Goal: Transaction & Acquisition: Book appointment/travel/reservation

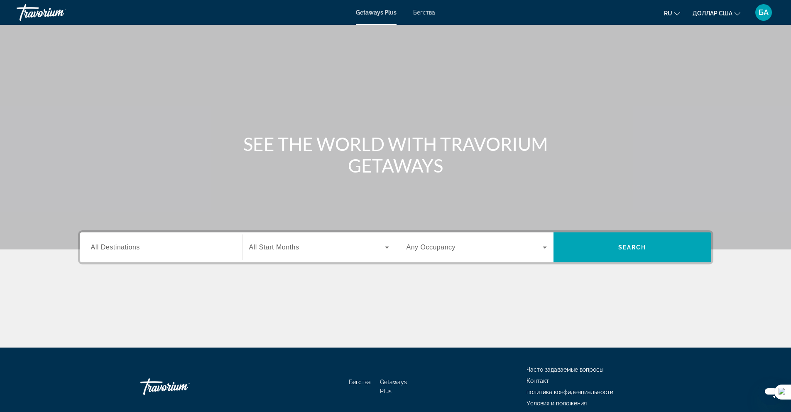
click at [745, 77] on div "Основное содержание" at bounding box center [395, 124] width 791 height 249
click at [426, 14] on font "Бегства" at bounding box center [424, 12] width 22 height 7
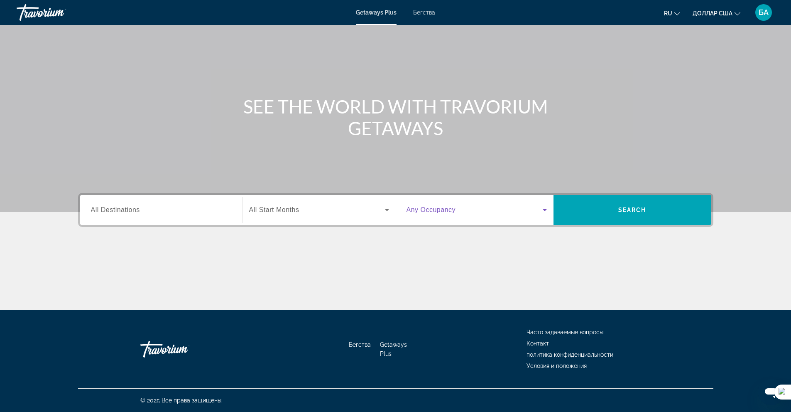
click at [548, 209] on icon "Виджет поиска" at bounding box center [545, 210] width 10 height 10
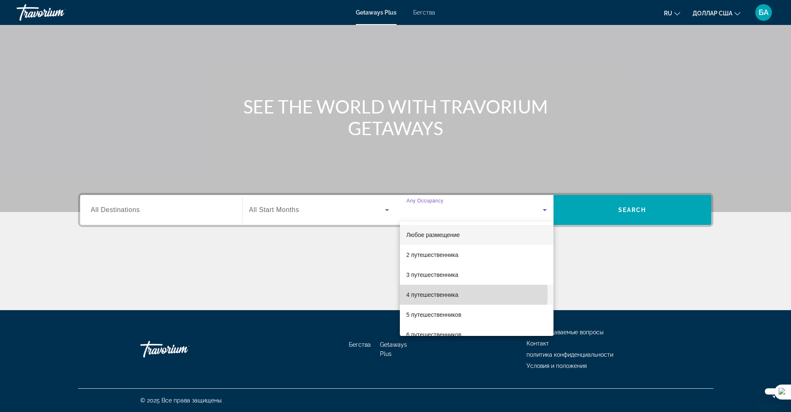
click at [444, 294] on font "4 путешественника" at bounding box center [433, 294] width 52 height 7
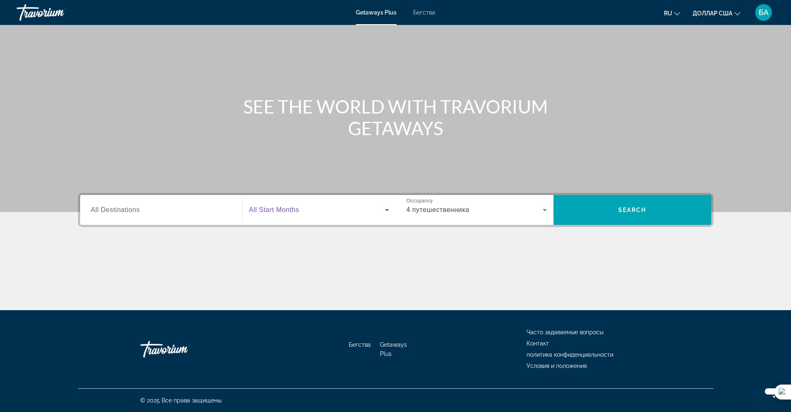
click at [385, 209] on icon "Виджет поиска" at bounding box center [387, 210] width 4 height 2
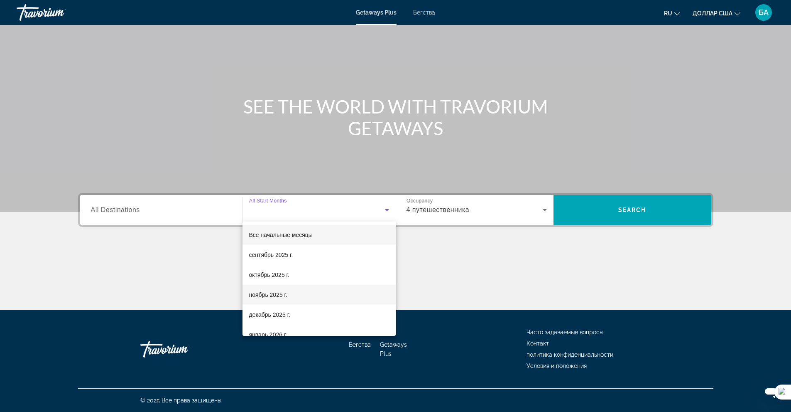
scroll to position [42, 0]
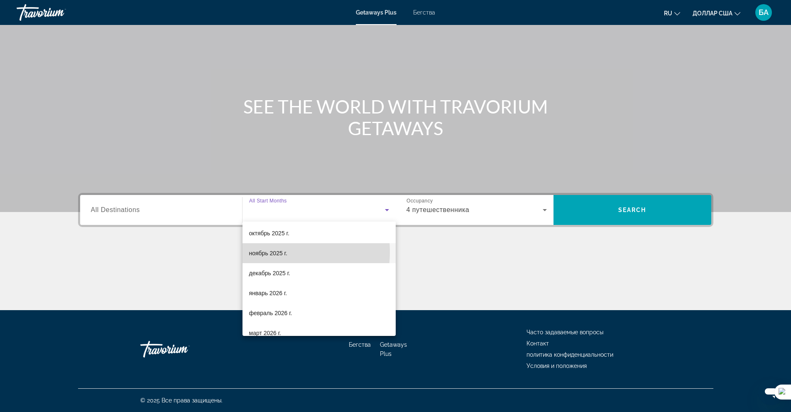
click at [278, 252] on font "ноябрь 2025 г." at bounding box center [268, 253] width 38 height 7
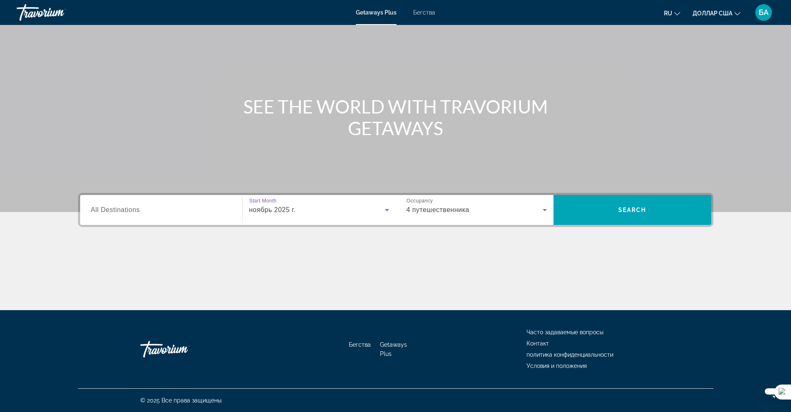
click at [216, 214] on input "Destination All Destinations" at bounding box center [161, 210] width 140 height 10
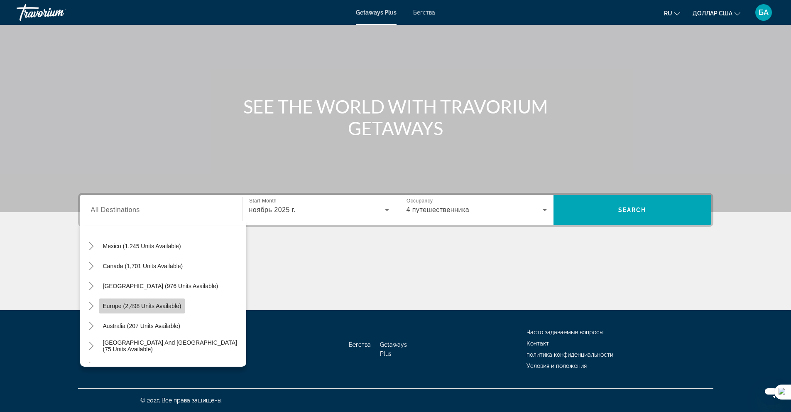
click at [161, 304] on span "Europe (2,498 units available)" at bounding box center [142, 305] width 78 height 7
type input "**********"
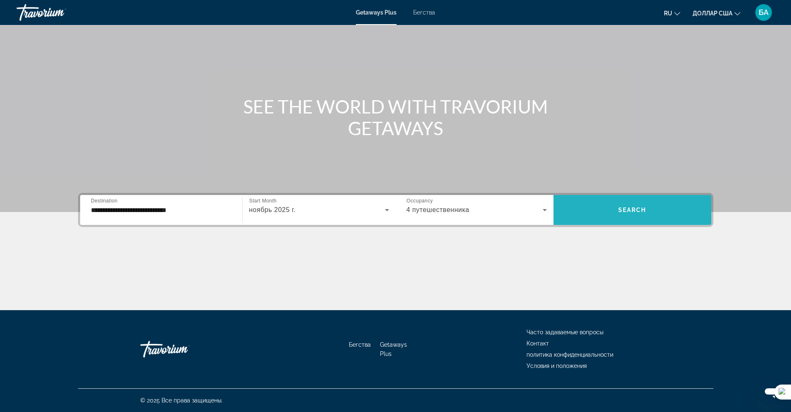
click at [633, 213] on span "Виджет поиска" at bounding box center [633, 210] width 158 height 20
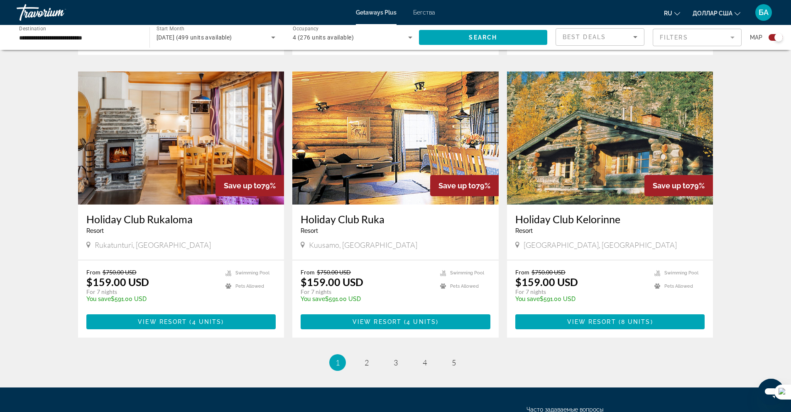
scroll to position [1163, 0]
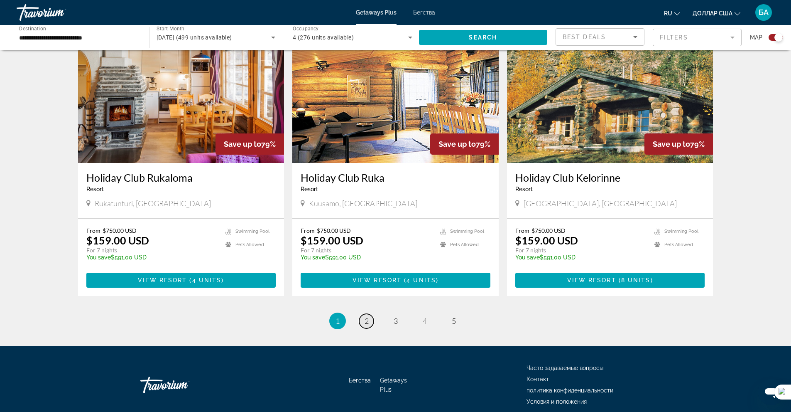
click at [365, 316] on link "page 2" at bounding box center [366, 321] width 15 height 15
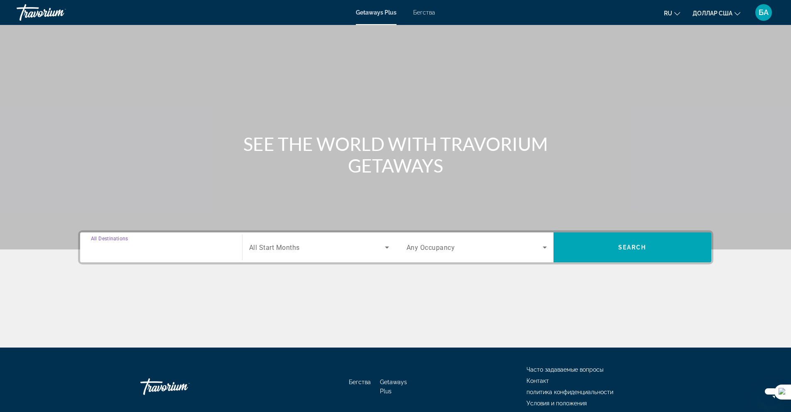
click at [211, 244] on input "Destination All Destinations" at bounding box center [161, 248] width 140 height 10
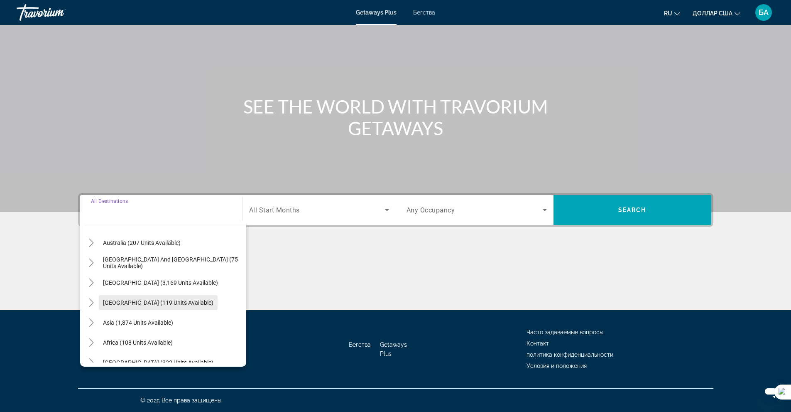
scroll to position [135, 0]
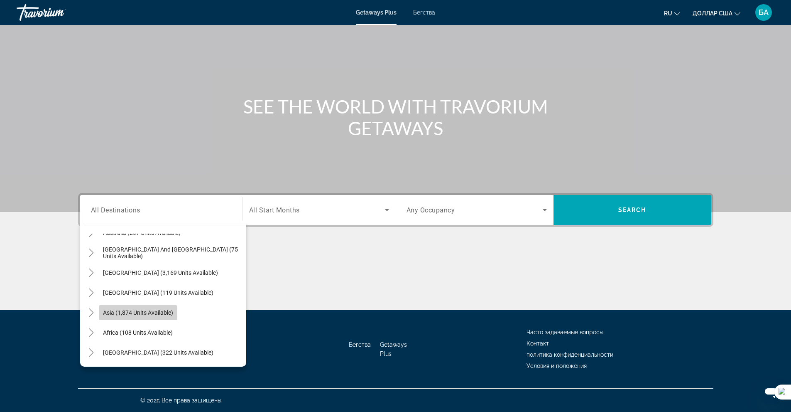
click at [163, 312] on span "Asia (1,874 units available)" at bounding box center [138, 312] width 70 height 7
type input "**********"
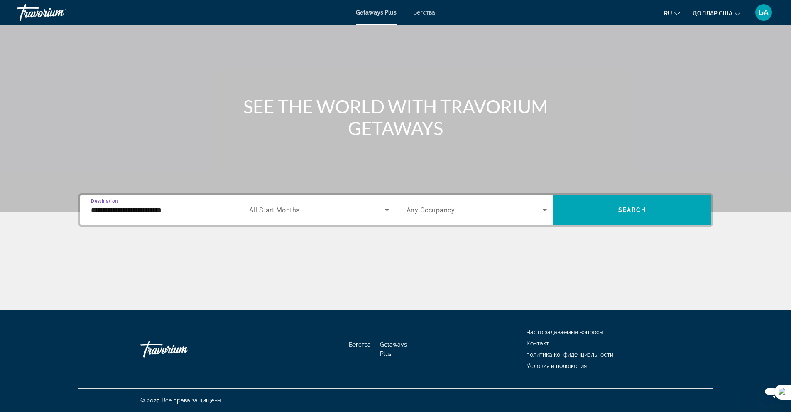
click at [386, 210] on icon "Search widget" at bounding box center [387, 210] width 10 height 10
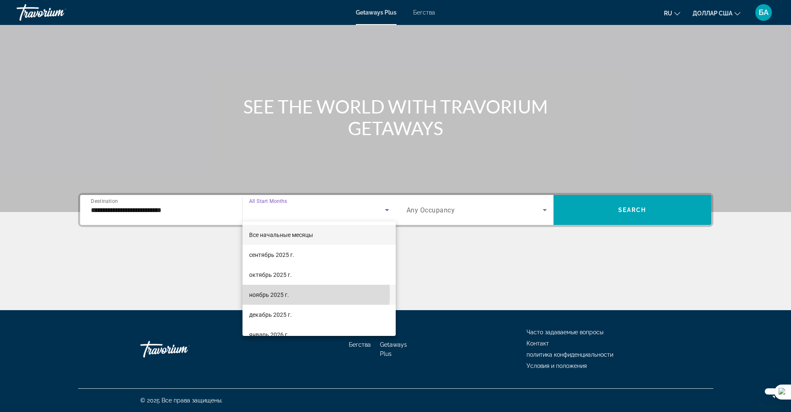
click at [267, 293] on font "ноябрь 2025 г." at bounding box center [269, 294] width 40 height 7
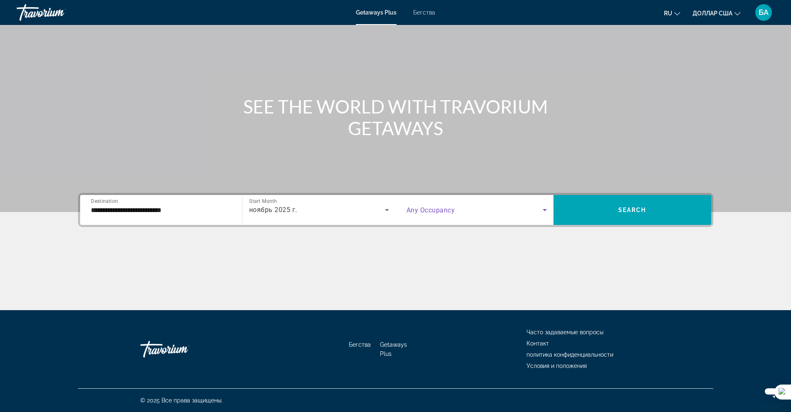
click at [542, 209] on icon "Search widget" at bounding box center [545, 210] width 10 height 10
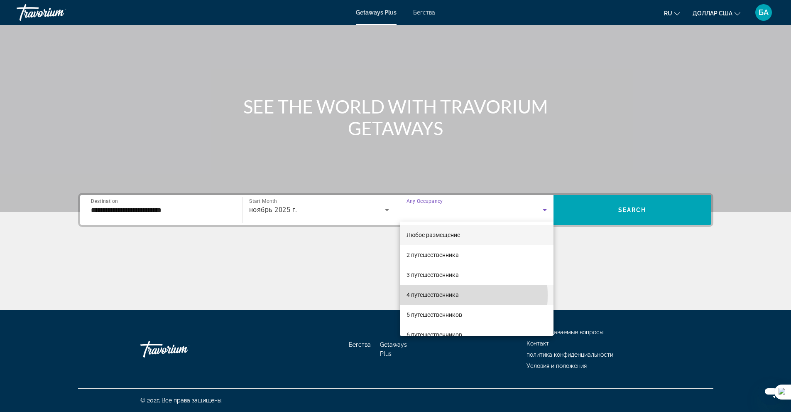
click at [437, 295] on font "4 путешественника" at bounding box center [433, 294] width 52 height 7
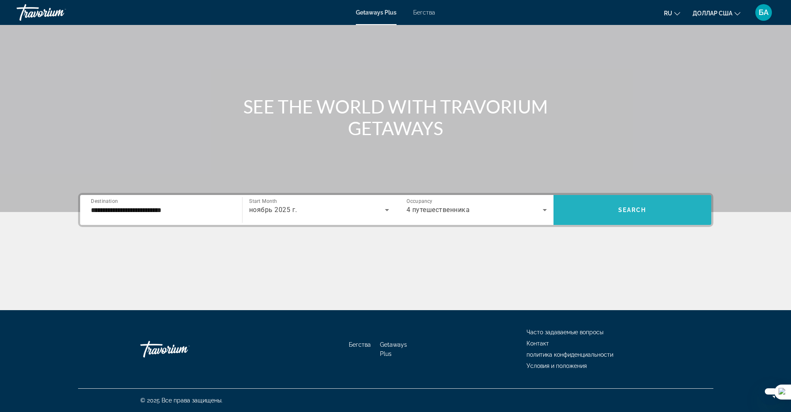
click at [657, 210] on span "Search widget" at bounding box center [633, 210] width 158 height 20
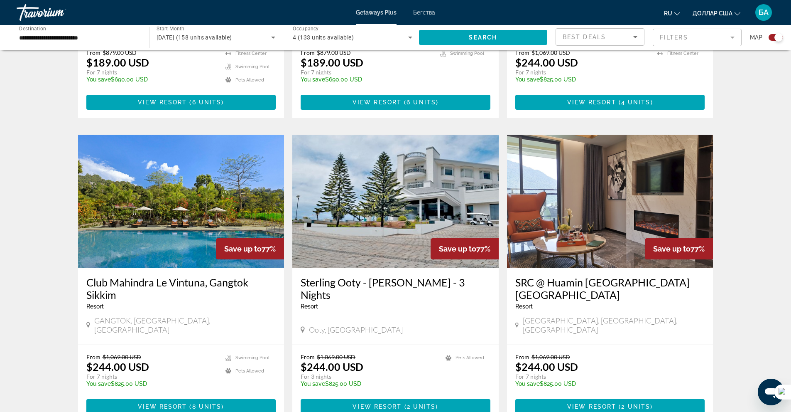
scroll to position [1163, 0]
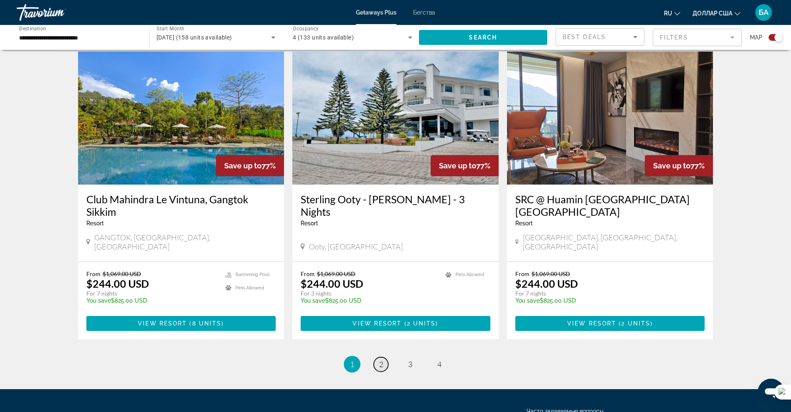
click at [382, 359] on span "2" at bounding box center [381, 363] width 4 height 9
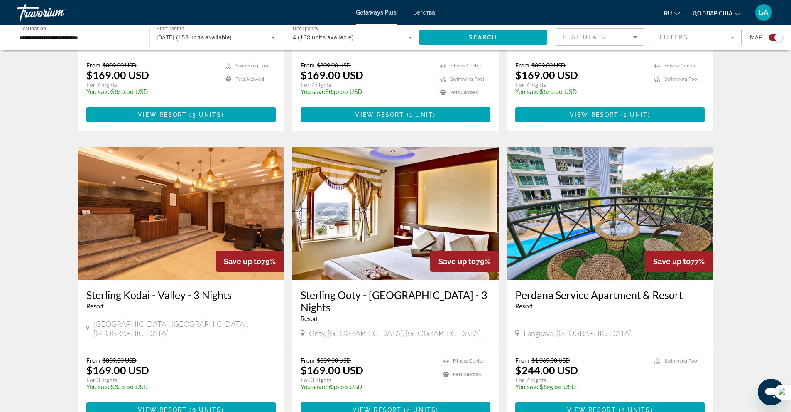
scroll to position [1202, 0]
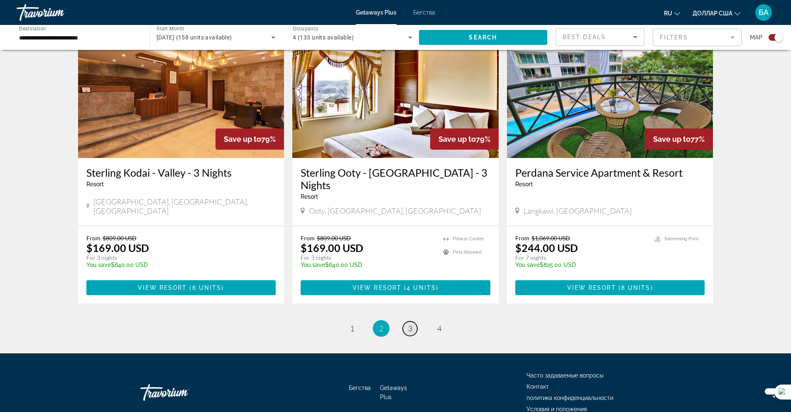
click at [410, 324] on span "3" at bounding box center [410, 328] width 4 height 9
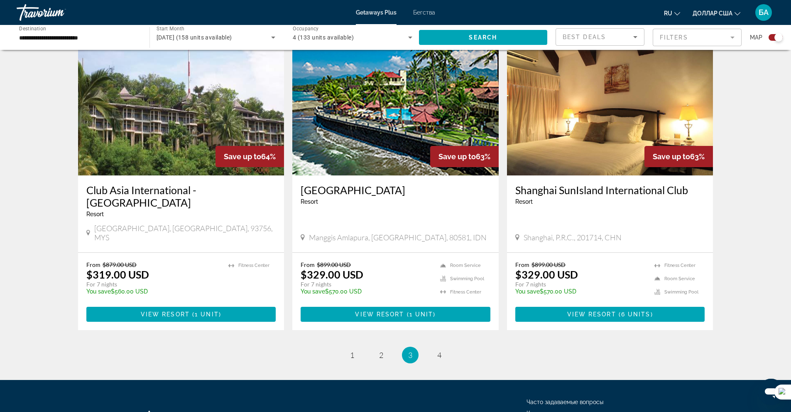
scroll to position [1202, 0]
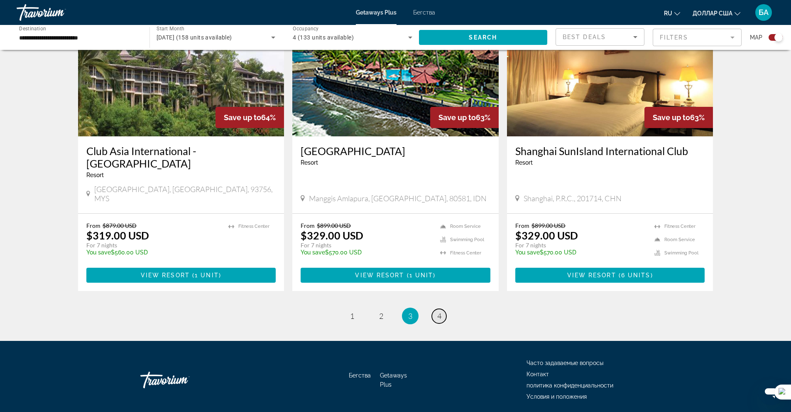
click at [441, 311] on span "4" at bounding box center [439, 315] width 4 height 9
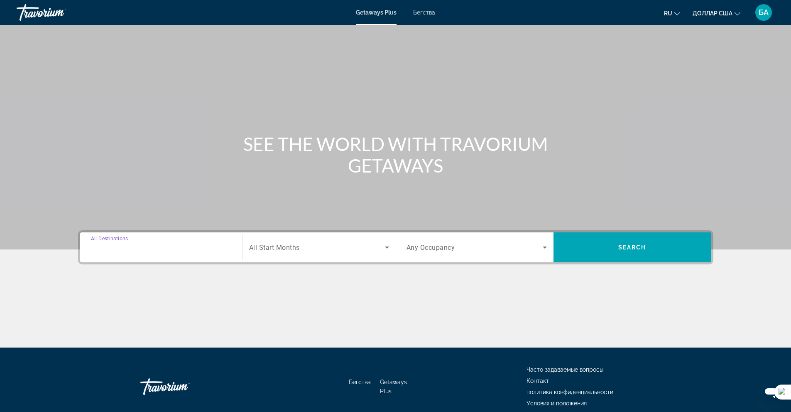
click at [176, 250] on input "Destination All Destinations" at bounding box center [161, 248] width 140 height 10
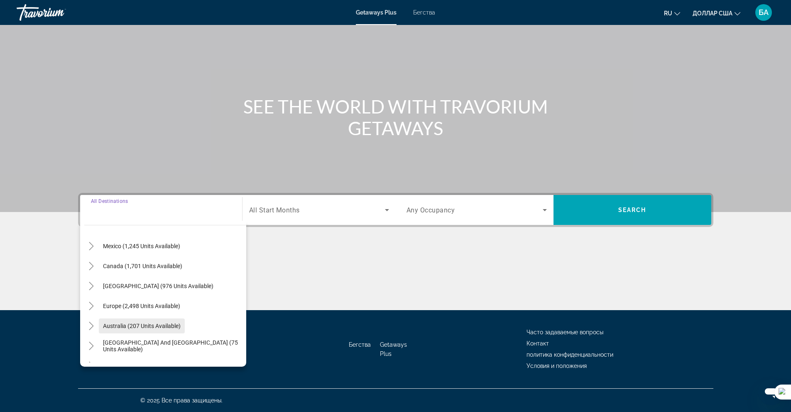
scroll to position [83, 0]
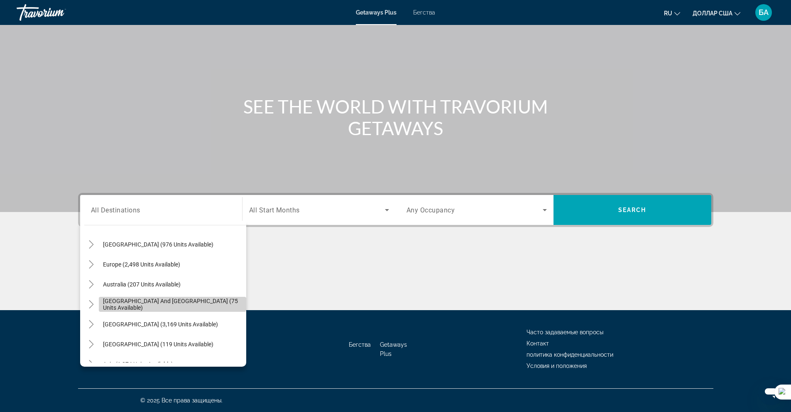
click at [179, 300] on span "Search widget" at bounding box center [172, 304] width 147 height 20
type input "**********"
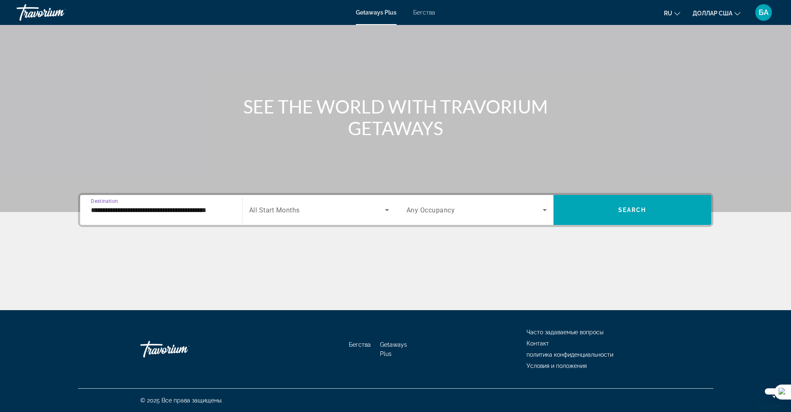
click at [384, 211] on icon "Search widget" at bounding box center [387, 210] width 10 height 10
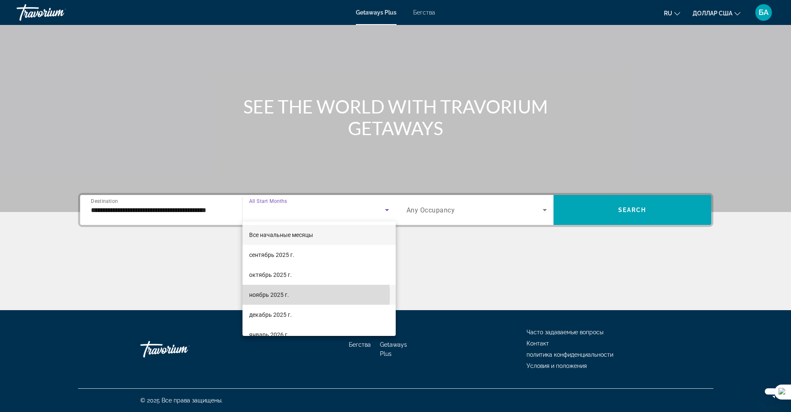
click at [268, 295] on font "ноябрь 2025 г." at bounding box center [269, 294] width 40 height 7
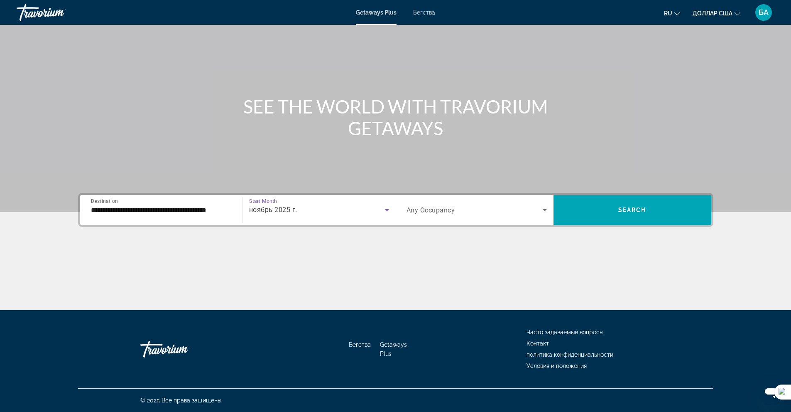
click at [544, 208] on icon "Search widget" at bounding box center [545, 210] width 10 height 10
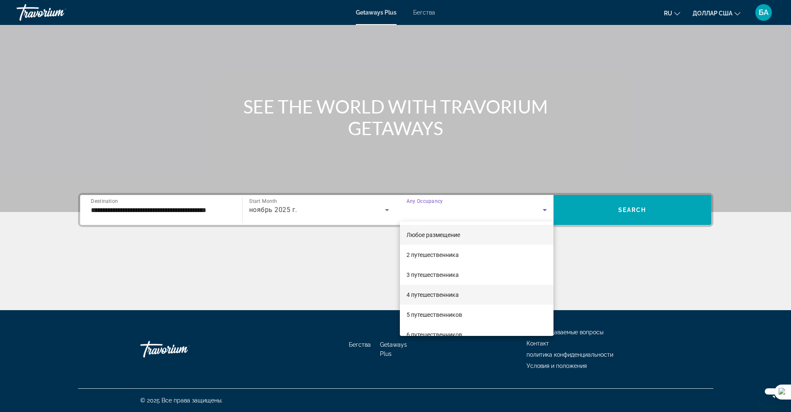
click at [420, 296] on font "4 путешественника" at bounding box center [433, 294] width 52 height 7
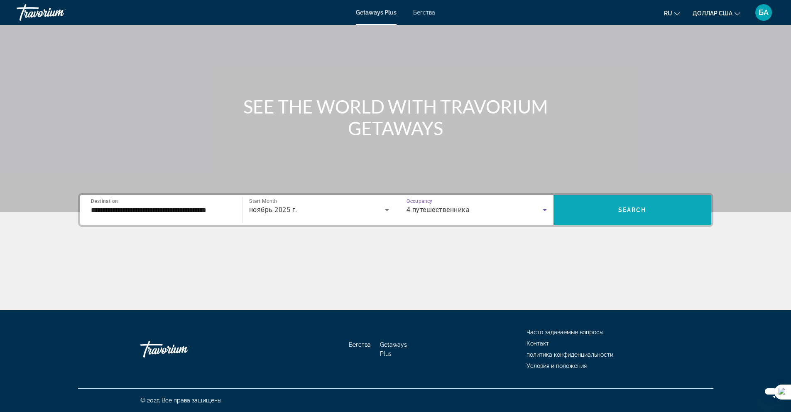
click at [641, 208] on span "Search" at bounding box center [632, 209] width 28 height 7
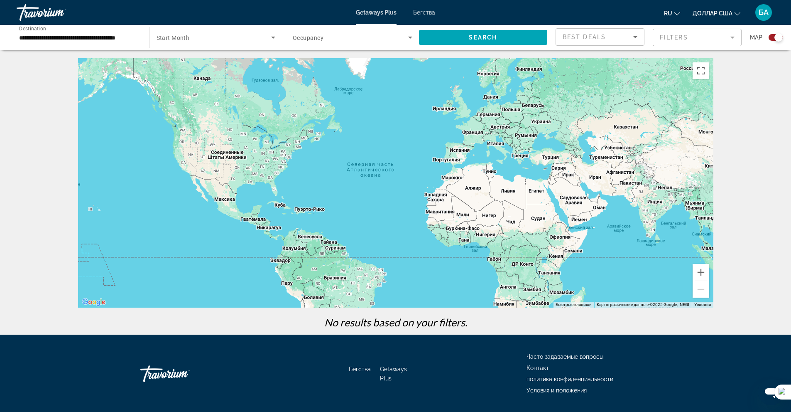
scroll to position [25, 0]
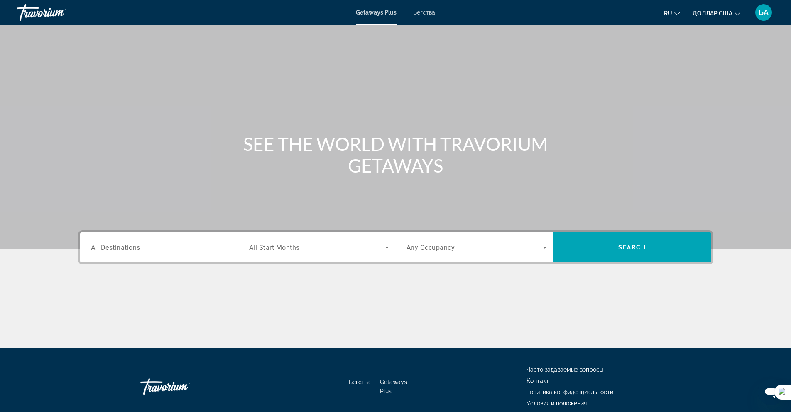
click at [202, 237] on div "Search widget" at bounding box center [161, 247] width 140 height 24
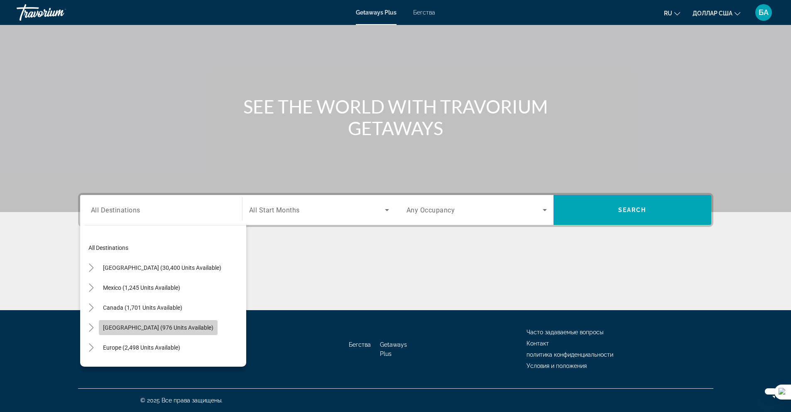
click at [167, 324] on button "[GEOGRAPHIC_DATA] (976 units available)" at bounding box center [158, 327] width 119 height 15
type input "**********"
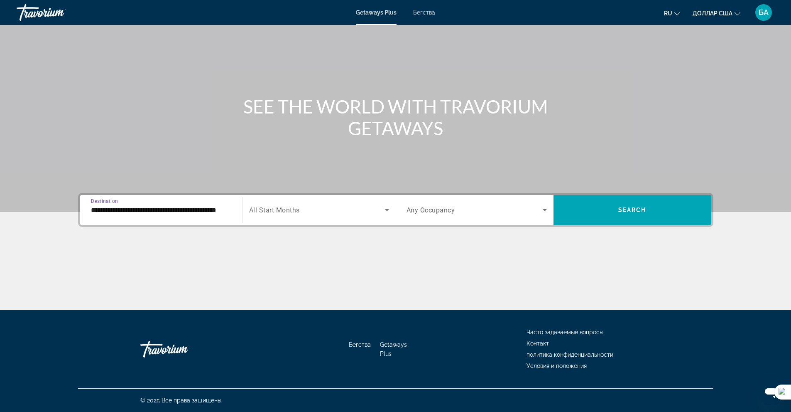
click at [385, 208] on icon "Search widget" at bounding box center [387, 210] width 10 height 10
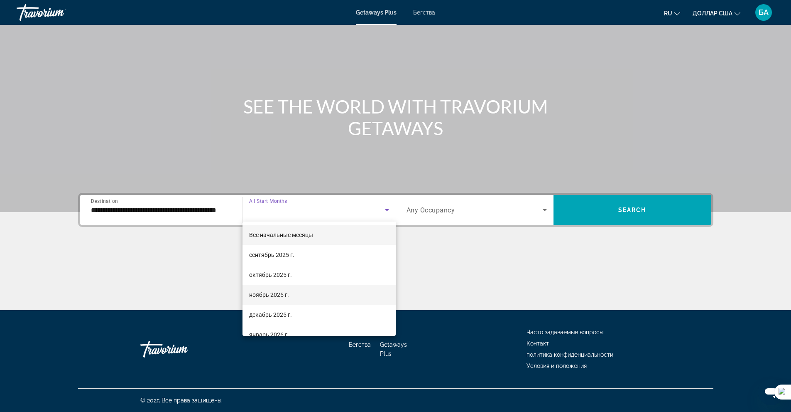
click at [280, 294] on font "ноябрь 2025 г." at bounding box center [269, 294] width 40 height 7
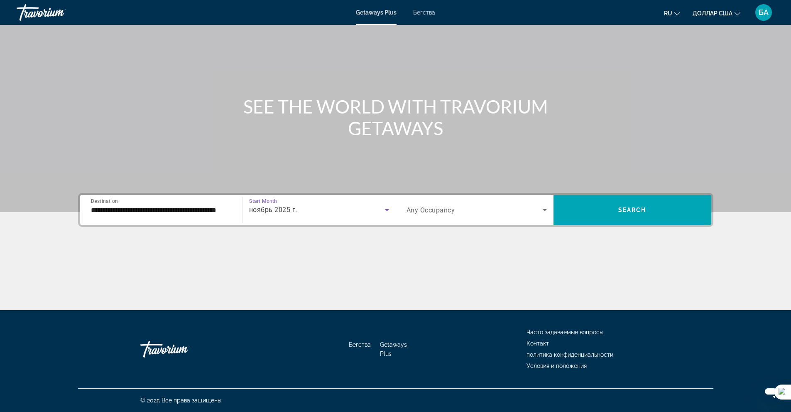
click at [544, 207] on icon "Search widget" at bounding box center [545, 210] width 10 height 10
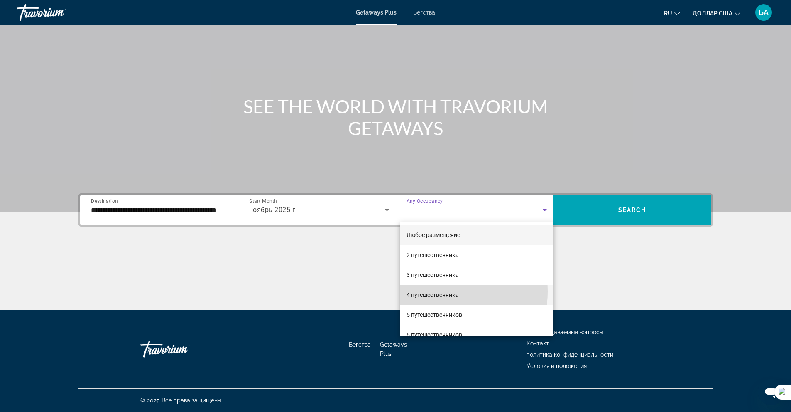
click at [427, 291] on font "4 путешественника" at bounding box center [433, 294] width 52 height 7
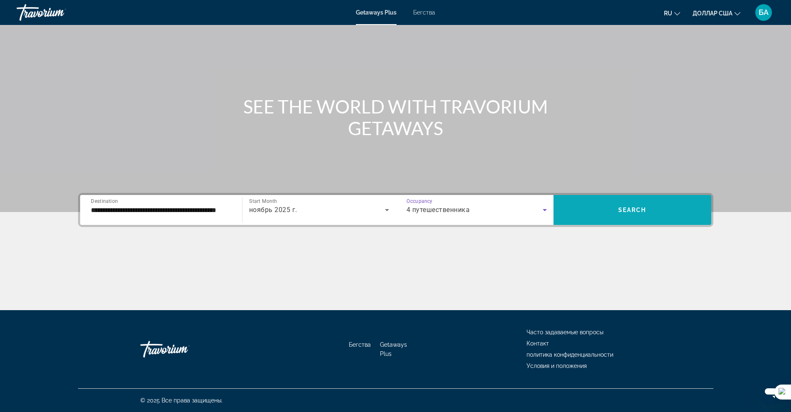
click at [628, 213] on span "Search widget" at bounding box center [633, 210] width 158 height 20
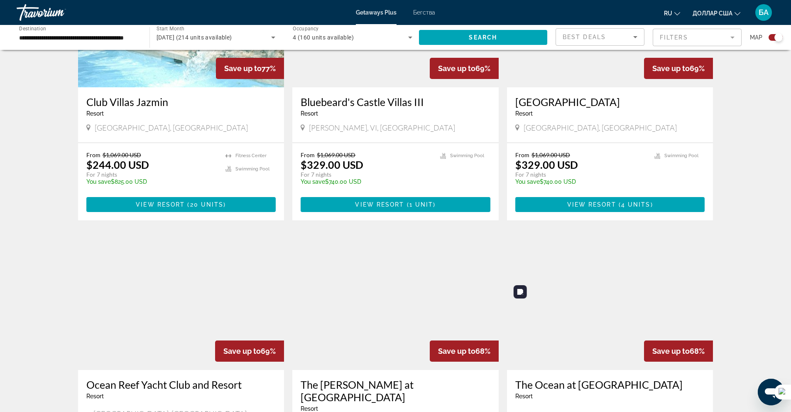
scroll to position [581, 0]
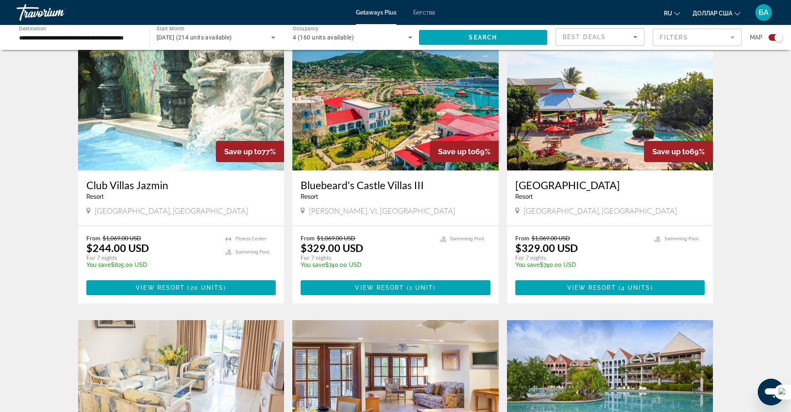
click at [557, 184] on h3 "[GEOGRAPHIC_DATA]" at bounding box center [610, 185] width 190 height 12
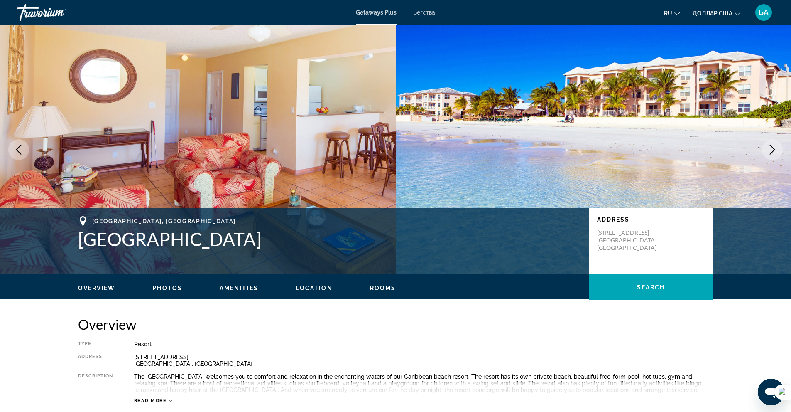
click at [769, 150] on icon "Next image" at bounding box center [773, 150] width 10 height 10
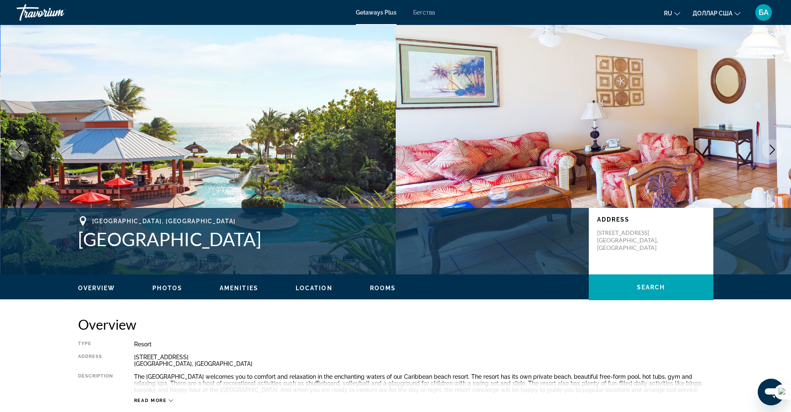
click at [769, 150] on icon "Next image" at bounding box center [773, 150] width 10 height 10
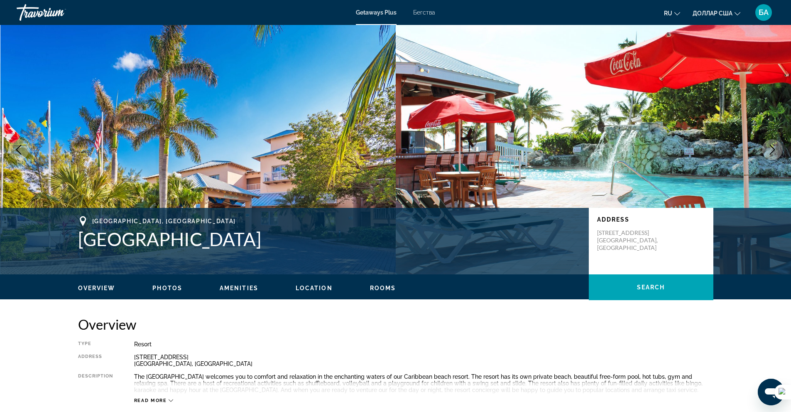
click at [769, 150] on icon "Next image" at bounding box center [773, 150] width 10 height 10
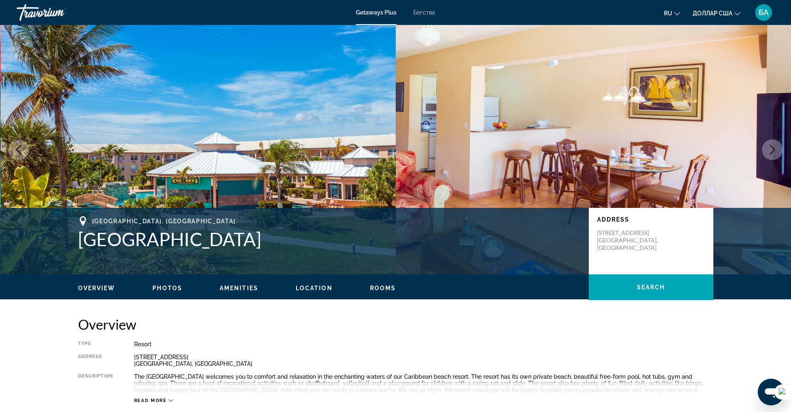
click at [769, 150] on icon "Next image" at bounding box center [773, 150] width 10 height 10
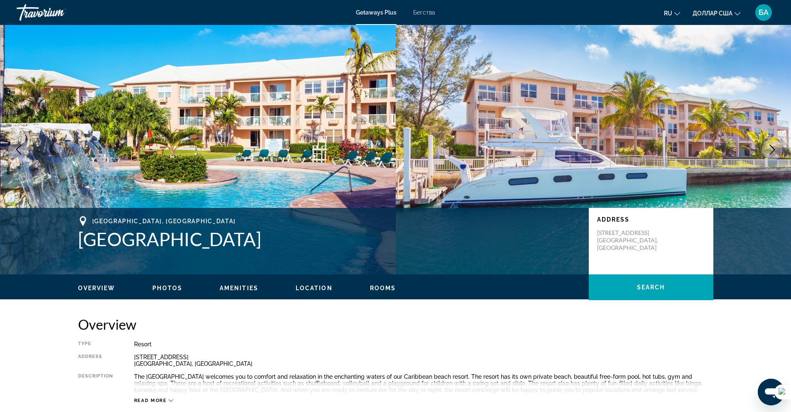
click at [769, 150] on icon "Next image" at bounding box center [773, 150] width 10 height 10
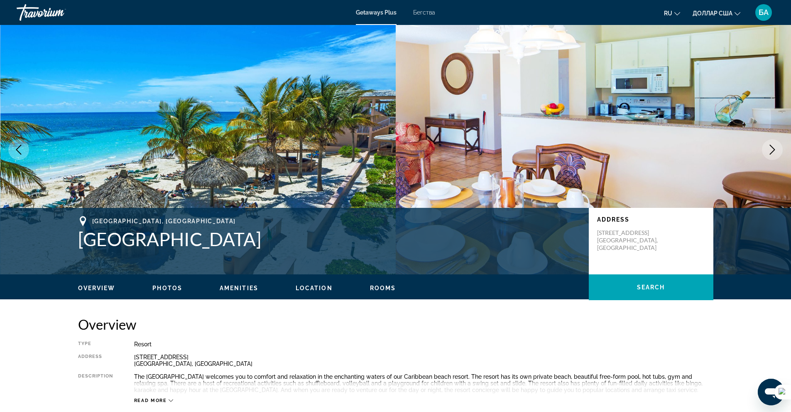
click at [769, 150] on icon "Next image" at bounding box center [773, 150] width 10 height 10
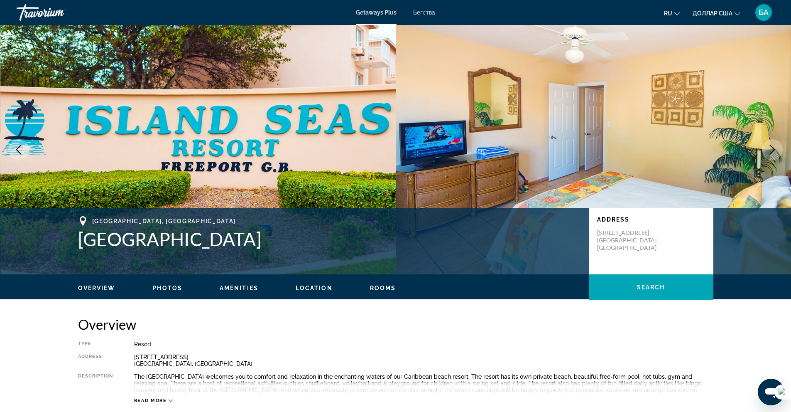
click at [769, 150] on icon "Next image" at bounding box center [773, 150] width 10 height 10
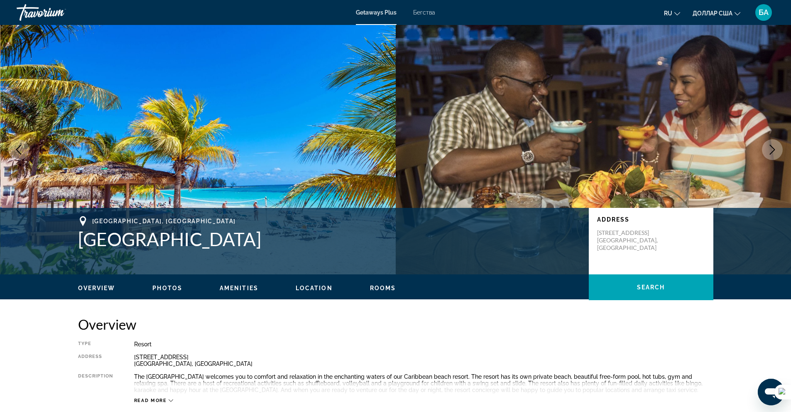
click at [769, 150] on icon "Next image" at bounding box center [773, 150] width 10 height 10
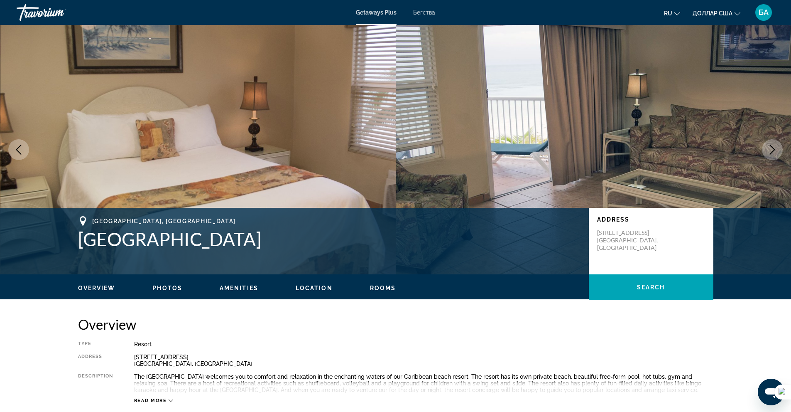
click at [769, 150] on icon "Next image" at bounding box center [773, 150] width 10 height 10
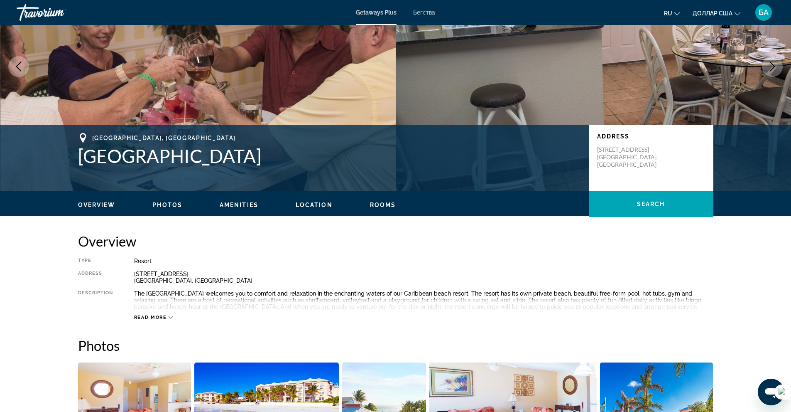
scroll to position [42, 0]
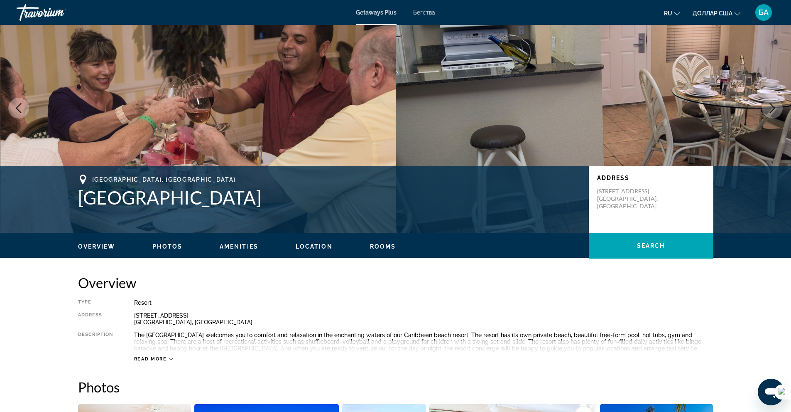
click at [677, 12] on icon "Изменить язык" at bounding box center [677, 14] width 6 height 6
click at [655, 87] on button "русский" at bounding box center [655, 87] width 37 height 11
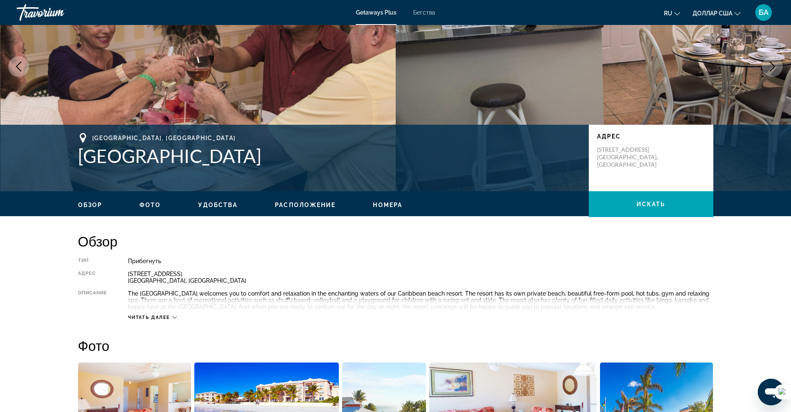
scroll to position [166, 0]
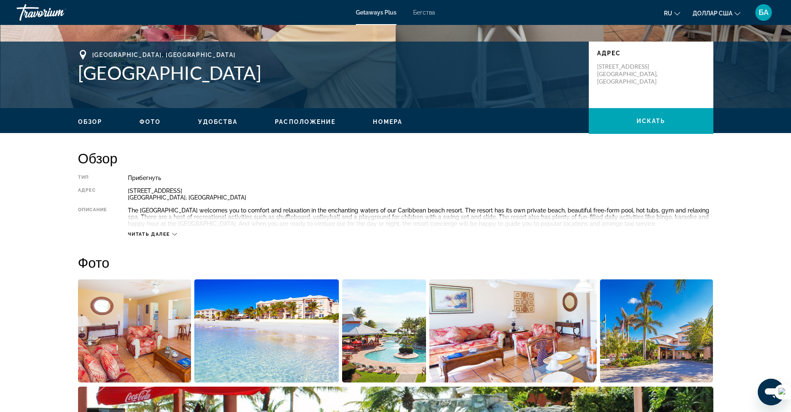
click at [174, 234] on icon "Основное содержание" at bounding box center [174, 234] width 5 height 5
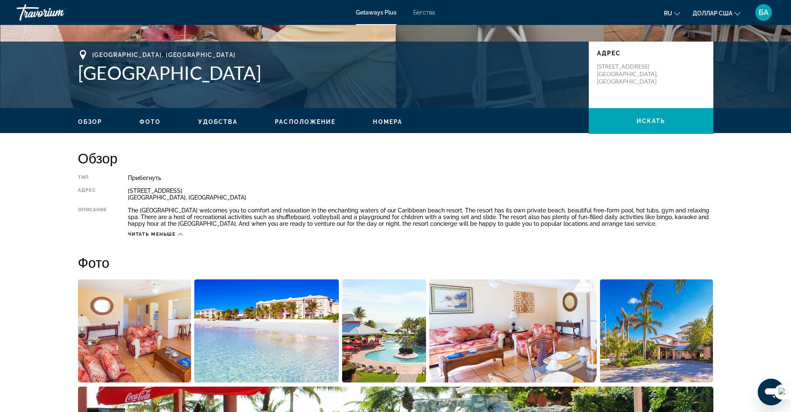
click at [216, 121] on span "Удобства" at bounding box center [217, 121] width 39 height 7
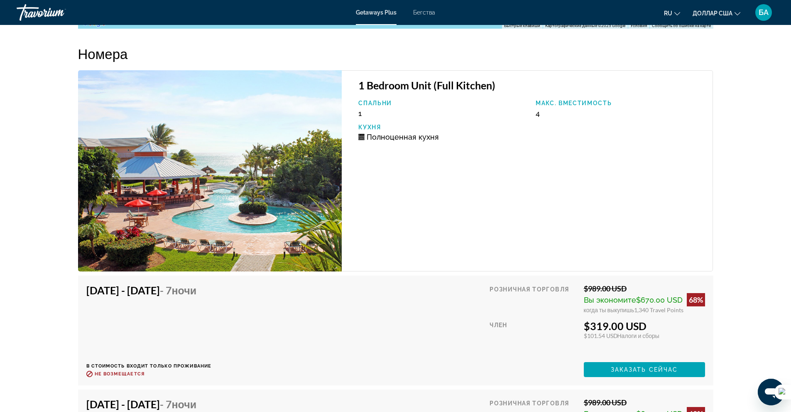
scroll to position [1249, 0]
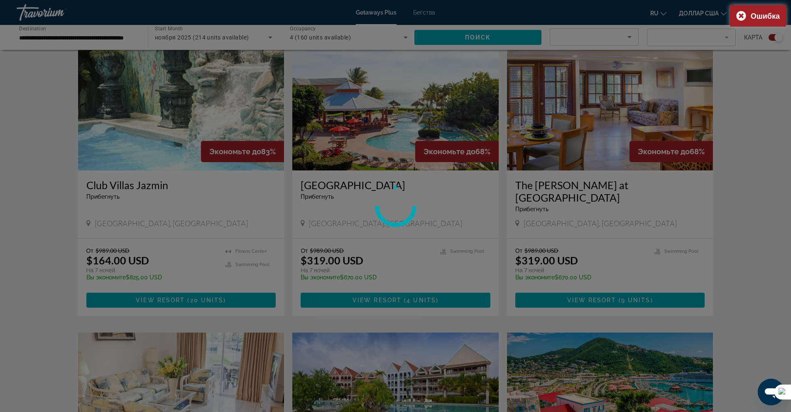
scroll to position [291, 0]
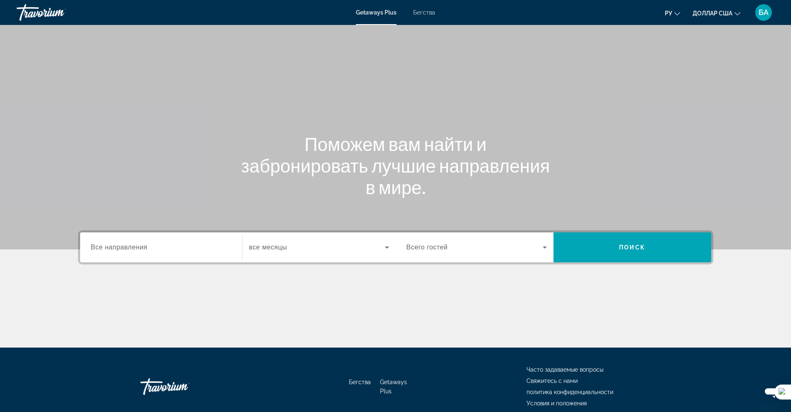
scroll to position [37, 0]
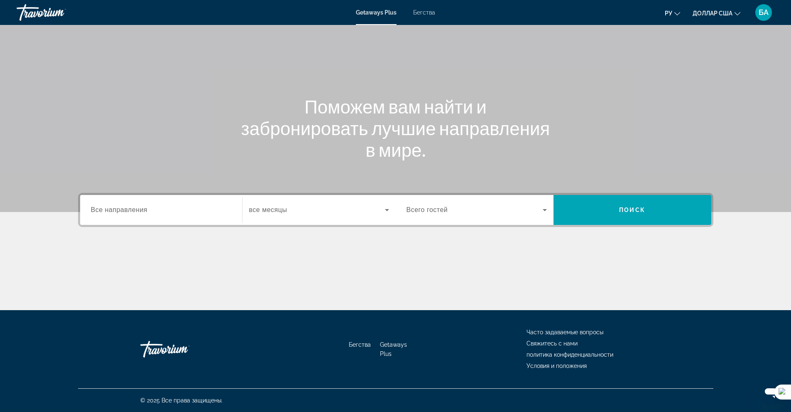
click at [226, 216] on div "Виджет поиска" at bounding box center [161, 210] width 140 height 24
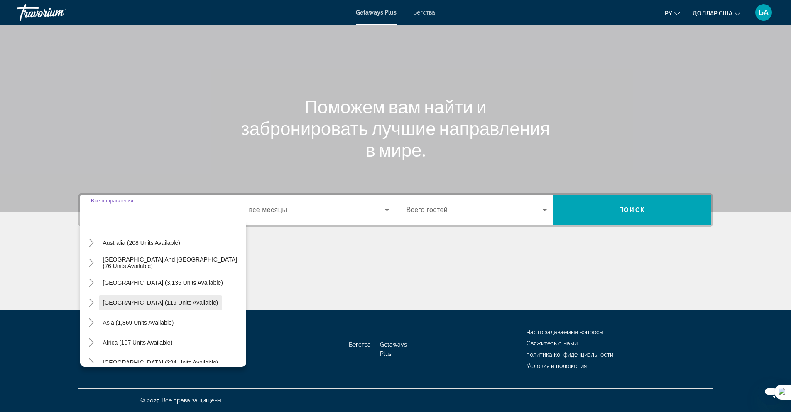
scroll to position [135, 0]
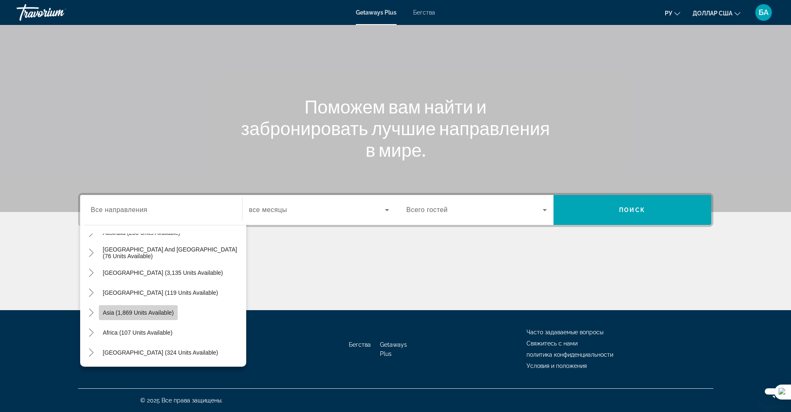
click at [168, 313] on span "Asia (1,869 units available)" at bounding box center [138, 312] width 71 height 7
type input "**********"
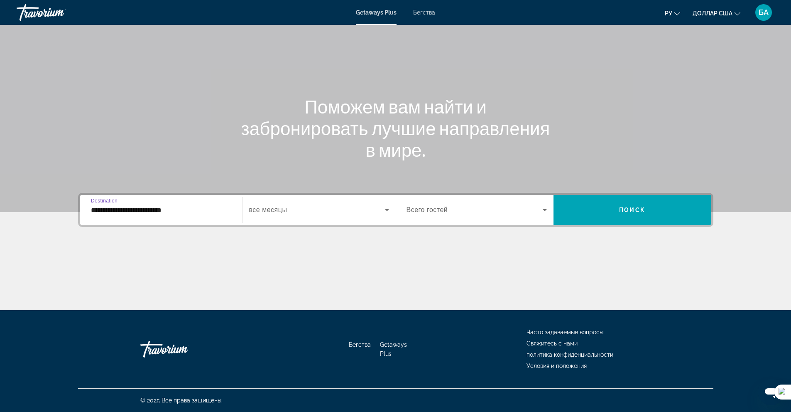
click at [383, 209] on icon "Виджет поиска" at bounding box center [387, 210] width 10 height 10
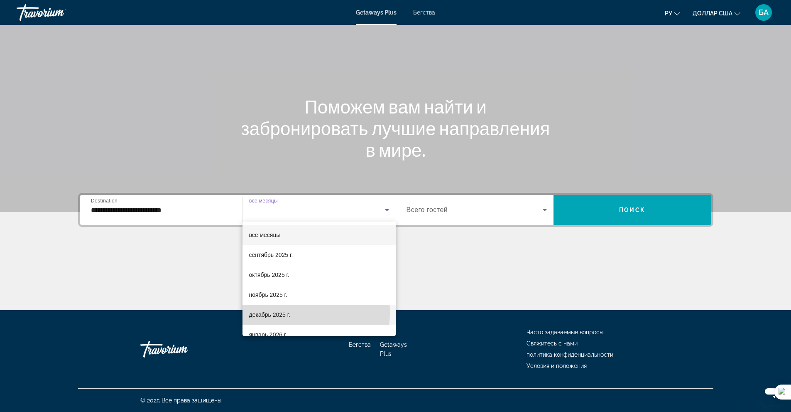
click at [267, 311] on font "декабрь 2025 г." at bounding box center [269, 314] width 41 height 7
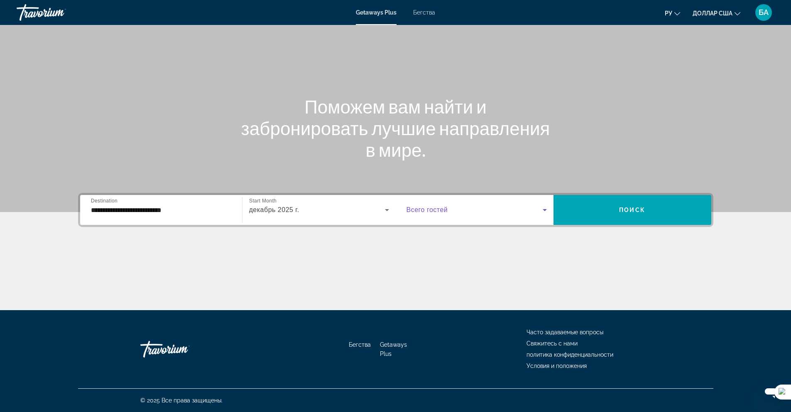
click at [541, 208] on icon "Виджет поиска" at bounding box center [545, 210] width 10 height 10
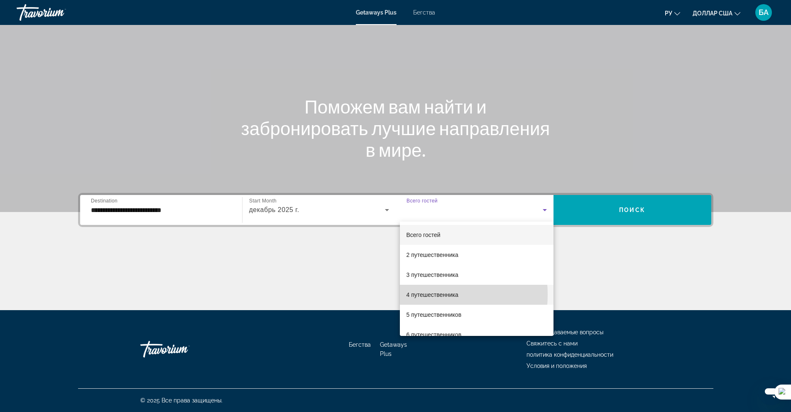
click at [419, 294] on font "4 путешественника" at bounding box center [433, 294] width 52 height 7
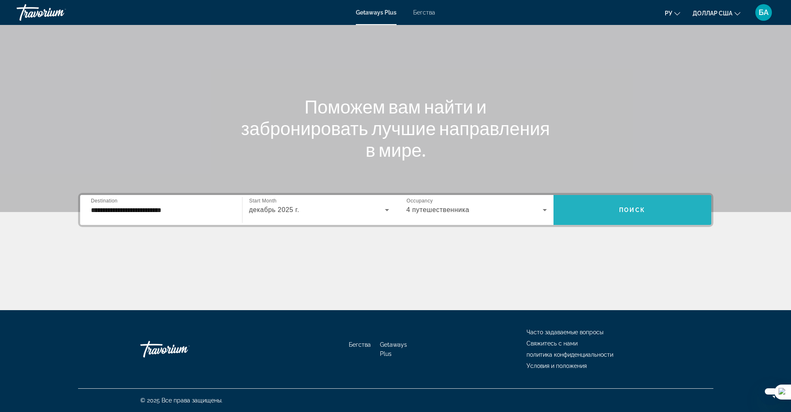
click at [622, 210] on span "Поиск" at bounding box center [632, 209] width 26 height 7
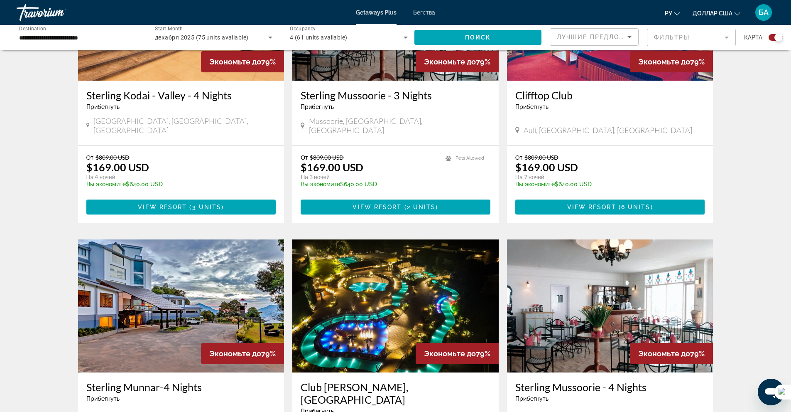
scroll to position [1121, 0]
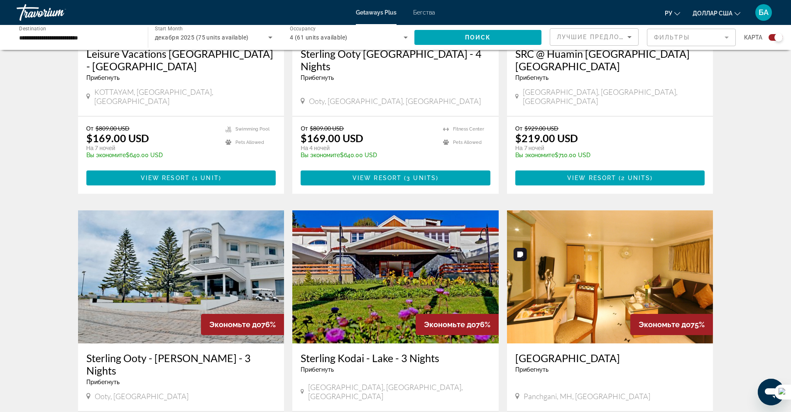
scroll to position [1121, 0]
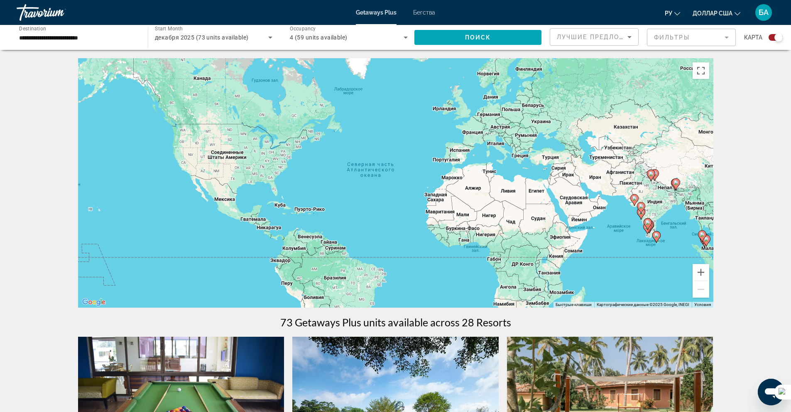
click at [650, 176] on image "Основное содержание" at bounding box center [651, 173] width 5 height 5
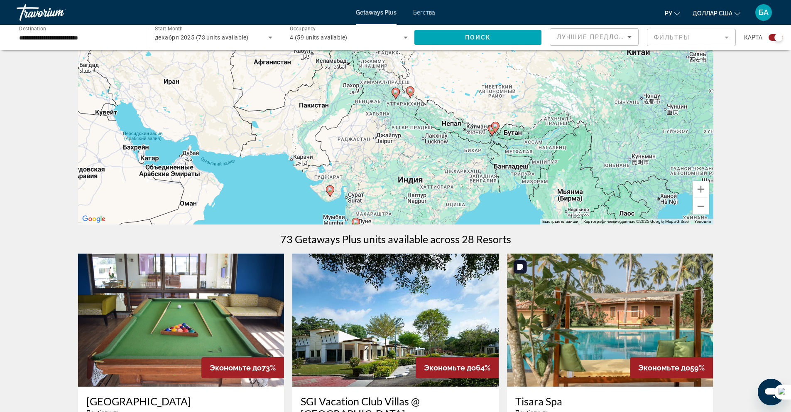
scroll to position [42, 0]
